Goal: Transaction & Acquisition: Book appointment/travel/reservation

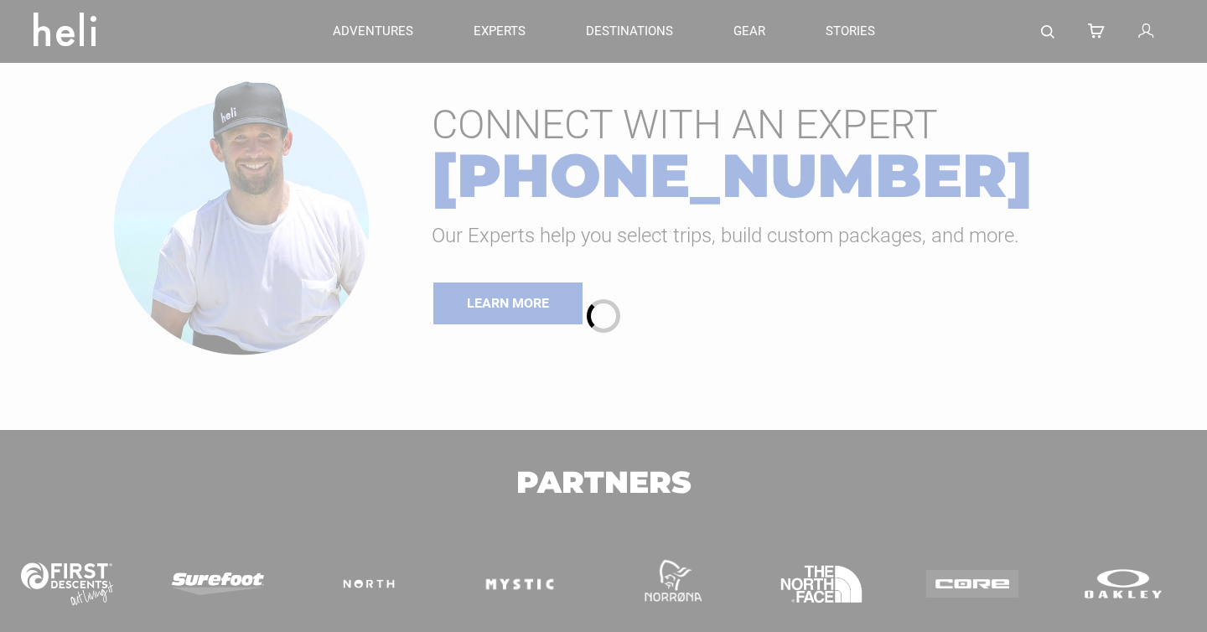
type input "Heli Skiing"
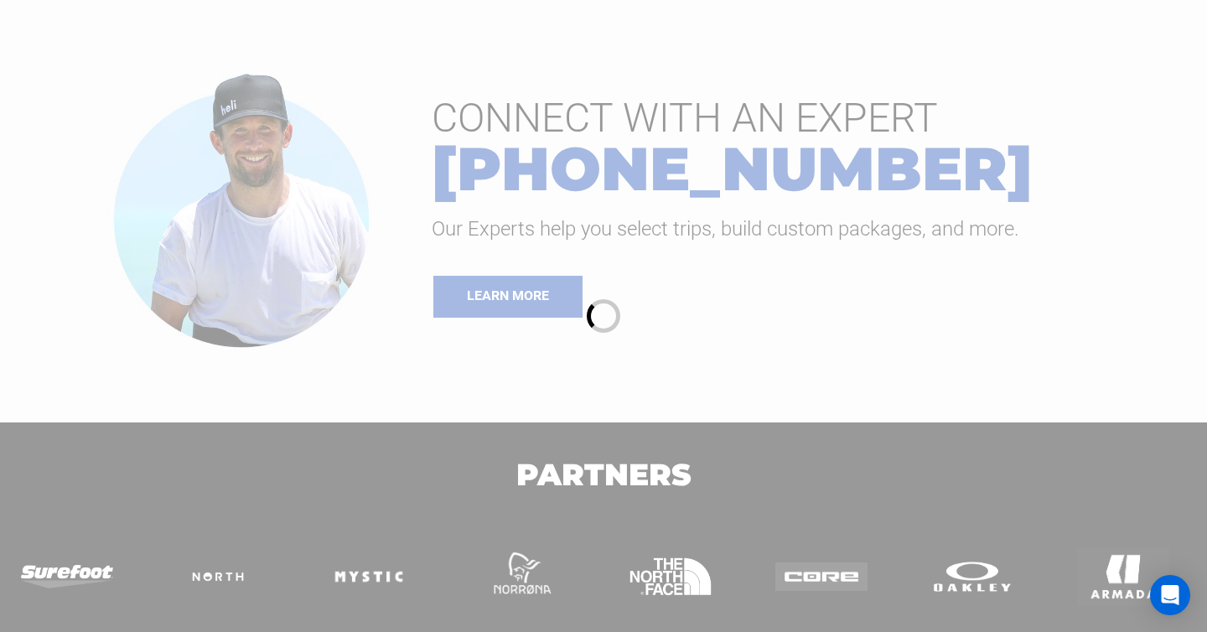
scroll to position [298, 0]
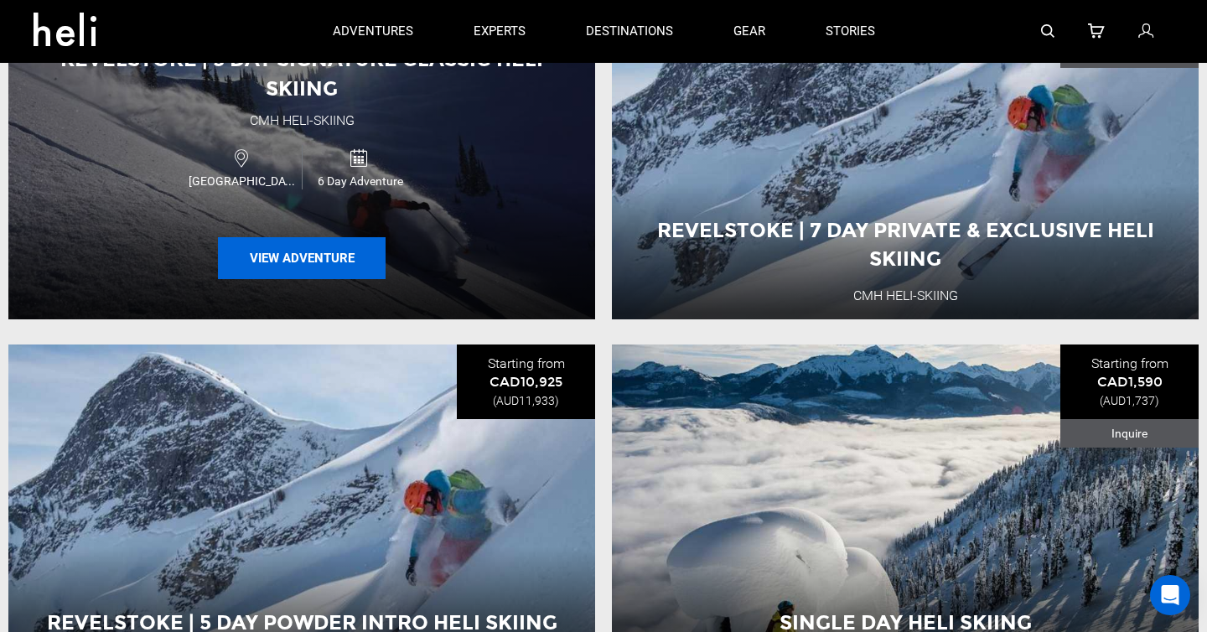
click at [349, 261] on button "View Adventure" at bounding box center [302, 258] width 168 height 42
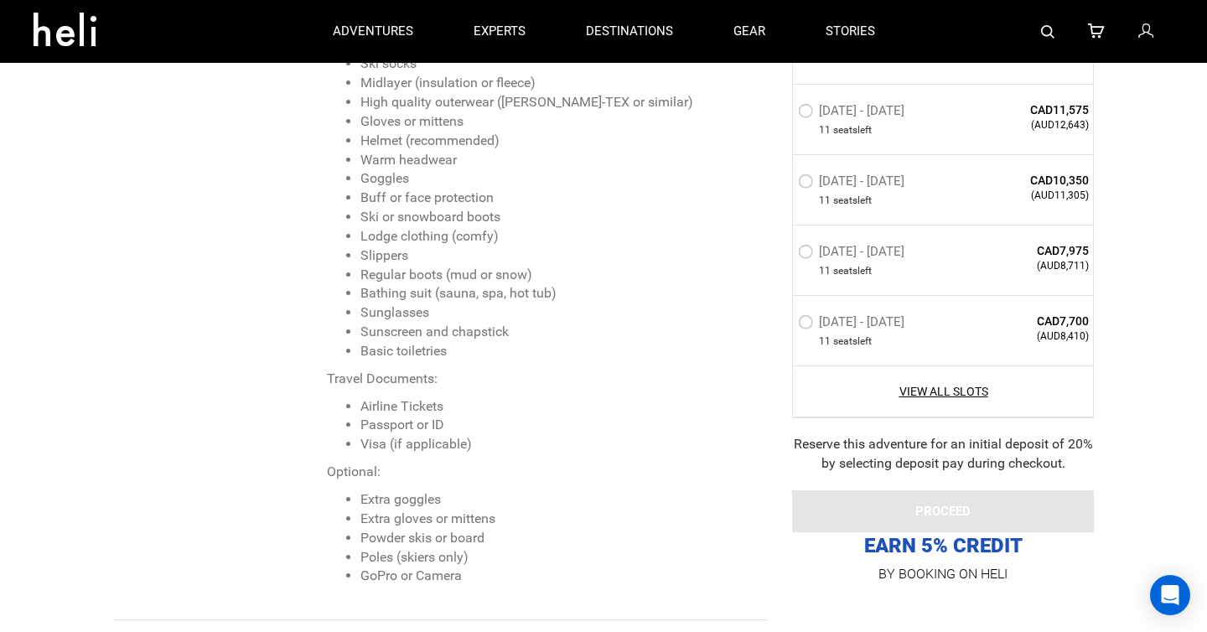
scroll to position [2334, 0]
